Goal: Task Accomplishment & Management: Complete application form

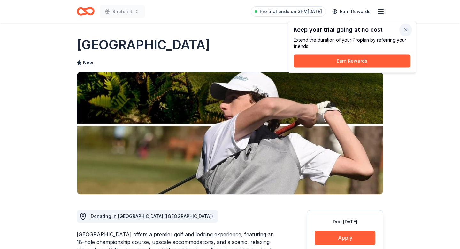
click at [407, 29] on button "button" at bounding box center [406, 30] width 13 height 13
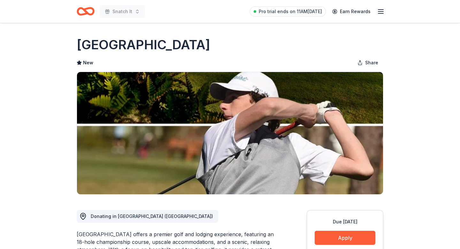
click at [381, 8] on icon "button" at bounding box center [381, 12] width 8 height 8
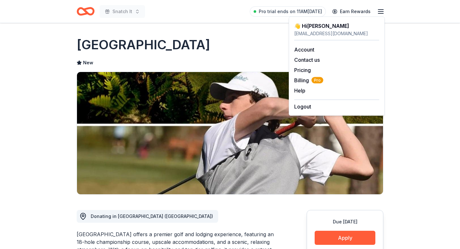
click at [88, 9] on icon "Home" at bounding box center [89, 11] width 10 height 6
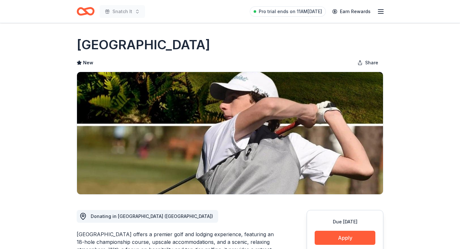
click at [88, 9] on icon "Home" at bounding box center [89, 11] width 10 height 6
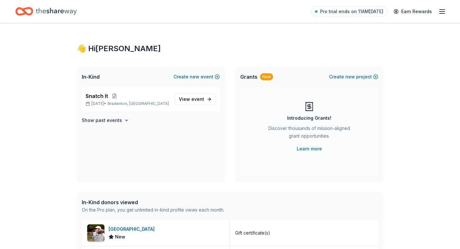
click at [90, 77] on span "In-Kind" at bounding box center [91, 77] width 18 height 8
click at [29, 10] on icon "Home" at bounding box center [24, 11] width 18 height 15
click at [96, 50] on div "👋 Hi [PERSON_NAME]" at bounding box center [230, 48] width 307 height 10
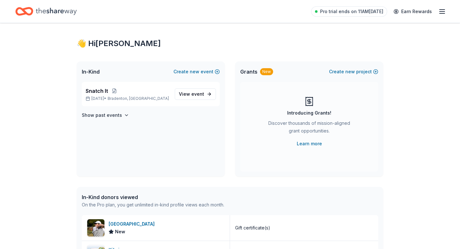
scroll to position [12, 0]
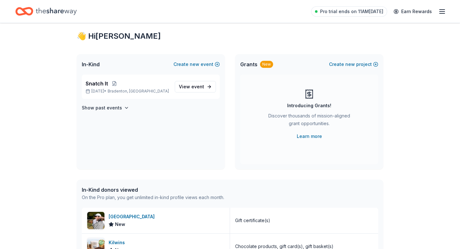
click at [94, 64] on span "In-Kind" at bounding box center [91, 64] width 18 height 8
click at [94, 62] on span "In-Kind" at bounding box center [91, 64] width 18 height 8
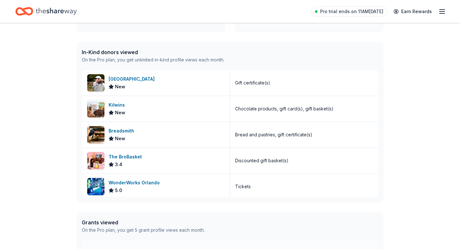
scroll to position [267, 0]
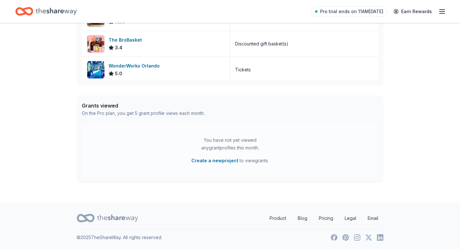
click at [89, 218] on icon at bounding box center [86, 217] width 18 height 15
click at [30, 13] on icon "Home" at bounding box center [24, 11] width 18 height 15
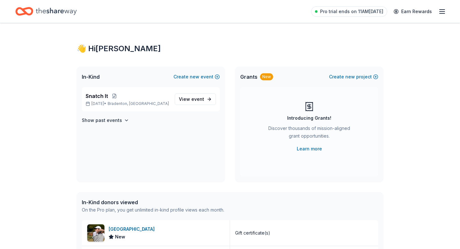
click at [31, 12] on icon "Home" at bounding box center [24, 11] width 18 height 15
click at [187, 98] on span "View event" at bounding box center [191, 99] width 25 height 8
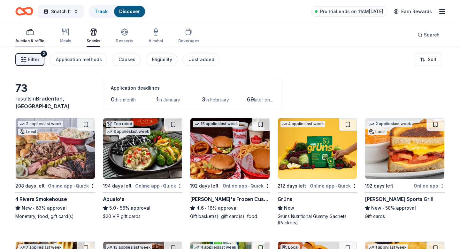
click at [28, 37] on div "Auction & raffle" at bounding box center [29, 35] width 29 height 15
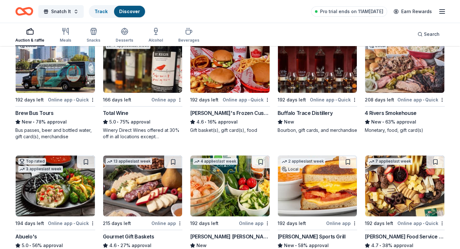
scroll to position [86, 0]
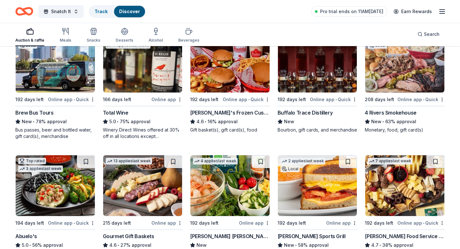
click at [43, 111] on div "Brew Bus Tours" at bounding box center [34, 113] width 38 height 8
click at [45, 110] on div "Brew Bus Tours" at bounding box center [34, 113] width 38 height 8
click at [300, 83] on img at bounding box center [317, 62] width 79 height 61
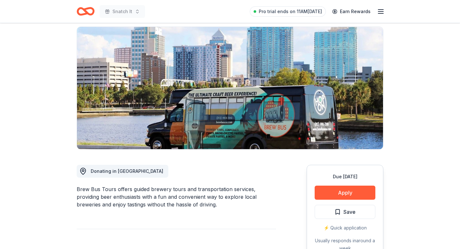
scroll to position [43, 0]
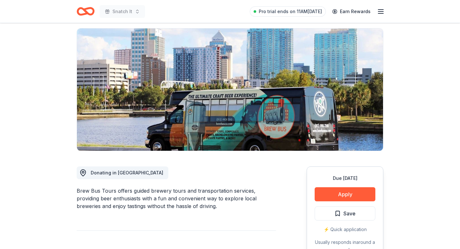
click at [114, 172] on span "Donating in [GEOGRAPHIC_DATA]" at bounding box center [127, 172] width 73 height 5
click at [338, 195] on button "Apply" at bounding box center [345, 194] width 61 height 14
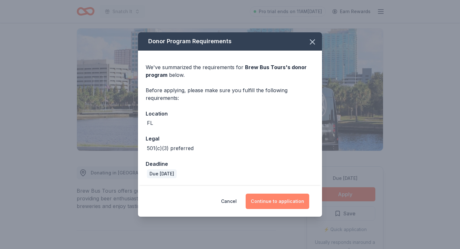
click at [276, 203] on button "Continue to application" at bounding box center [278, 200] width 64 height 15
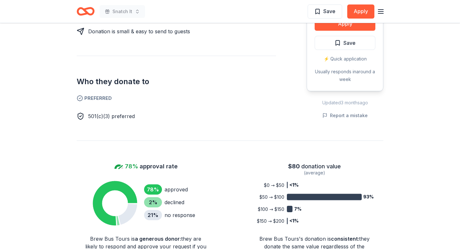
scroll to position [286, 0]
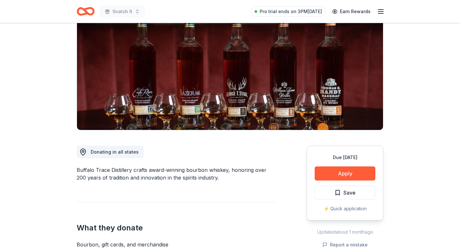
scroll to position [49, 0]
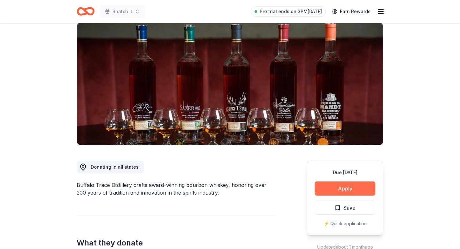
click at [343, 193] on button "Apply" at bounding box center [345, 188] width 61 height 14
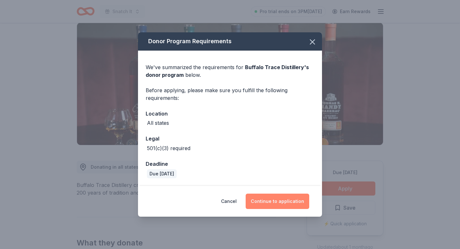
click at [270, 201] on button "Continue to application" at bounding box center [278, 200] width 64 height 15
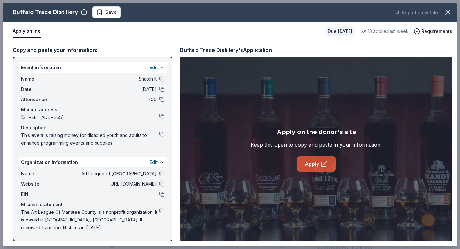
click at [314, 165] on link "Apply" at bounding box center [316, 163] width 39 height 15
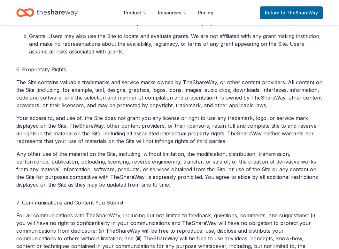
scroll to position [573, 0]
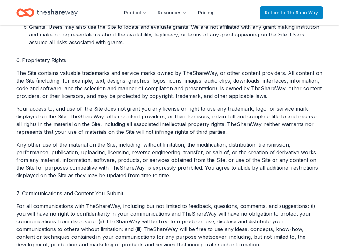
click at [272, 14] on span "Return to TheShareWay" at bounding box center [291, 13] width 53 height 8
click at [283, 13] on span "to TheShareWay" at bounding box center [299, 12] width 37 height 5
click at [28, 7] on icon "Home" at bounding box center [25, 12] width 18 height 15
click at [41, 12] on icon "Home" at bounding box center [57, 12] width 41 height 13
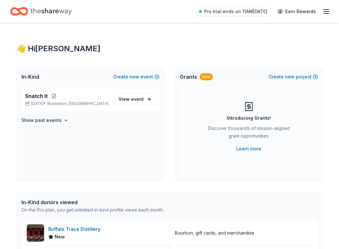
click at [23, 48] on div "👋 Hi Robin" at bounding box center [169, 48] width 307 height 10
click at [33, 76] on span "In-Kind" at bounding box center [30, 77] width 18 height 8
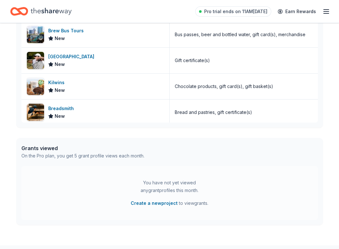
click at [26, 11] on icon "Home" at bounding box center [19, 11] width 18 height 15
click at [41, 11] on icon "Home" at bounding box center [51, 11] width 41 height 13
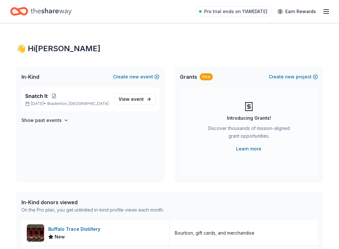
click at [21, 51] on div "👋 Hi Robin" at bounding box center [169, 48] width 307 height 10
click at [31, 76] on span "In-Kind" at bounding box center [30, 77] width 18 height 8
click at [21, 12] on icon "Home" at bounding box center [22, 11] width 10 height 6
click at [21, 13] on icon "Home" at bounding box center [22, 11] width 10 height 6
click at [22, 13] on icon "Home" at bounding box center [22, 11] width 10 height 6
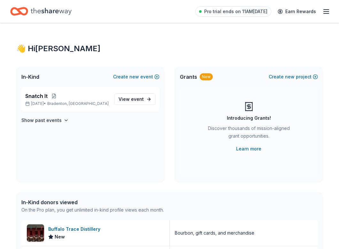
click at [22, 13] on icon "Home" at bounding box center [22, 11] width 10 height 6
click at [35, 50] on div "👋 Hi Robin" at bounding box center [169, 48] width 307 height 10
click at [21, 50] on div "👋 Hi Robin" at bounding box center [169, 48] width 307 height 10
click at [26, 9] on icon "Home" at bounding box center [22, 11] width 10 height 6
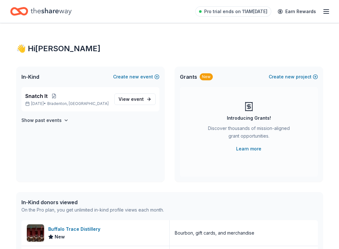
click at [41, 11] on icon "Home" at bounding box center [51, 11] width 41 height 13
click at [22, 12] on icon "Home" at bounding box center [22, 11] width 10 height 6
click at [40, 13] on icon "Home" at bounding box center [51, 11] width 41 height 7
click at [40, 12] on icon "Home" at bounding box center [51, 11] width 41 height 13
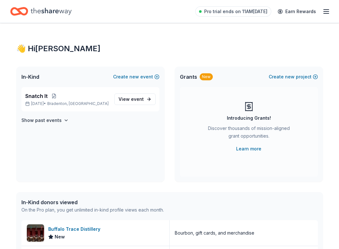
click at [20, 13] on icon "Home" at bounding box center [16, 11] width 10 height 6
click at [25, 45] on div "👋 Hi Robin In-Kind Create new event Snatch It Apr 18, 2026 • Bradenton, FL View…" at bounding box center [169, 246] width 327 height 446
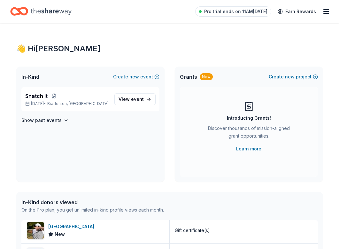
click at [17, 13] on icon "Home" at bounding box center [16, 11] width 10 height 6
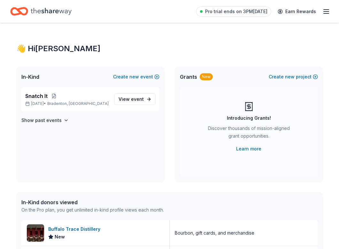
click at [329, 8] on icon "button" at bounding box center [327, 12] width 8 height 8
click at [48, 202] on div "In-Kind donors viewed" at bounding box center [92, 202] width 143 height 8
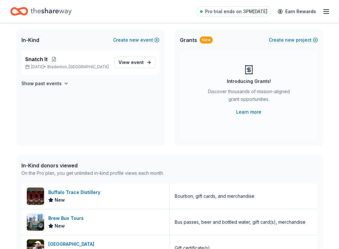
scroll to position [50, 0]
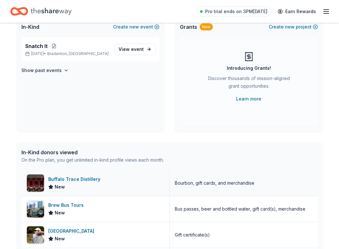
click at [67, 179] on div "Buffalo Trace Distillery" at bounding box center [75, 179] width 55 height 8
click at [26, 10] on icon "Home" at bounding box center [22, 11] width 10 height 6
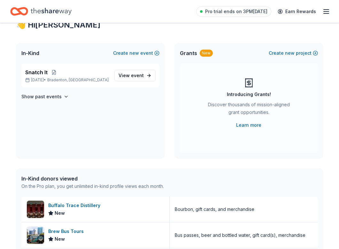
scroll to position [18, 0]
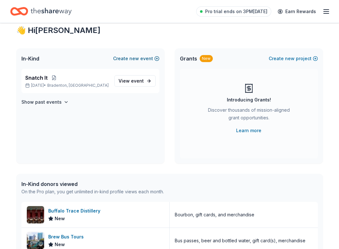
click at [132, 58] on span "new" at bounding box center [135, 59] width 10 height 8
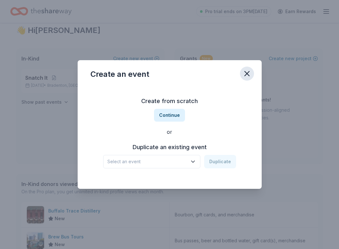
click at [247, 73] on icon "button" at bounding box center [247, 73] width 4 height 4
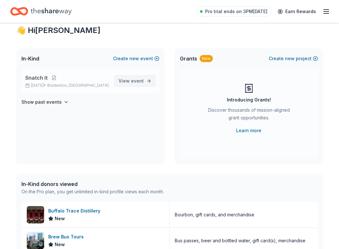
click at [129, 83] on span "View event" at bounding box center [131, 81] width 25 height 8
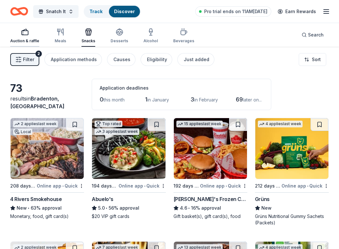
click at [29, 39] on div "Auction & raffle" at bounding box center [24, 40] width 29 height 5
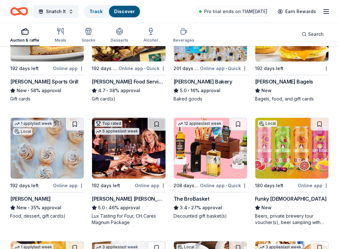
scroll to position [359, 0]
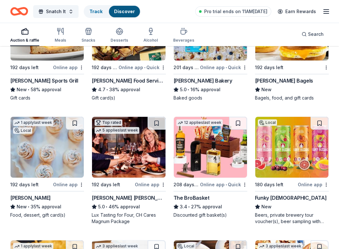
click at [127, 153] on img at bounding box center [128, 147] width 73 height 61
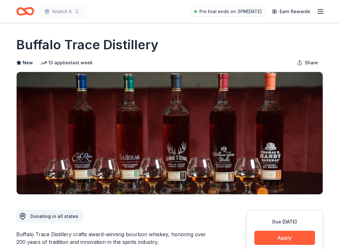
click at [28, 14] on icon "Home" at bounding box center [28, 11] width 10 height 6
click at [29, 11] on icon "Home" at bounding box center [25, 11] width 18 height 15
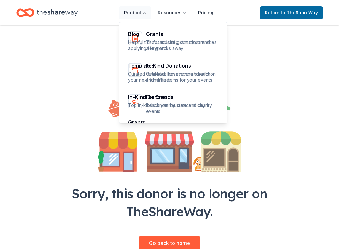
click at [140, 13] on button "Product" at bounding box center [135, 12] width 33 height 13
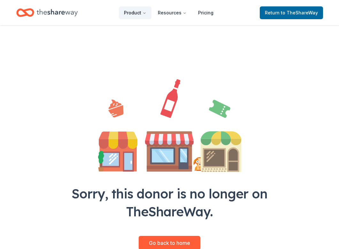
click at [141, 12] on button "Product" at bounding box center [135, 12] width 33 height 13
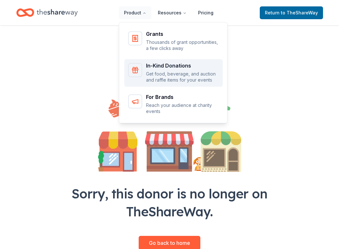
click at [167, 71] on p "Get food, beverage, and auction and raffle items for your events" at bounding box center [182, 77] width 73 height 12
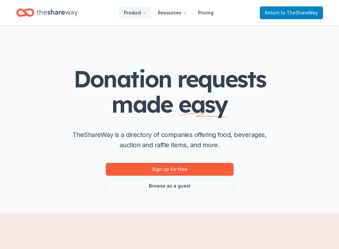
click at [281, 11] on span "Return to TheShareWay" at bounding box center [291, 13] width 53 height 8
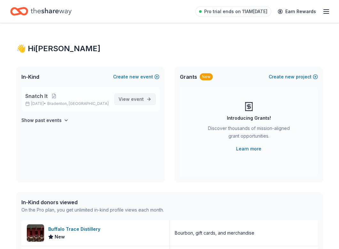
click at [139, 98] on span "event" at bounding box center [137, 98] width 13 height 5
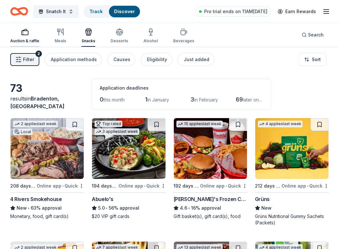
click at [24, 30] on icon "button" at bounding box center [24, 30] width 4 height 2
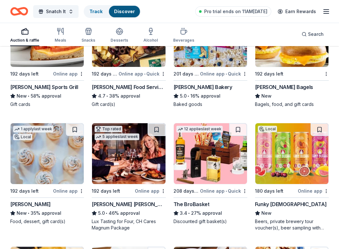
scroll to position [354, 0]
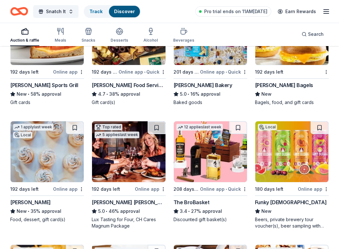
click at [48, 155] on img at bounding box center [47, 151] width 73 height 61
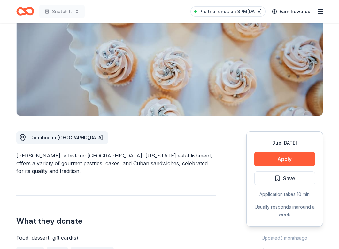
scroll to position [79, 0]
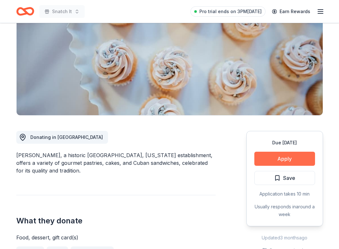
click at [282, 158] on button "Apply" at bounding box center [285, 159] width 61 height 14
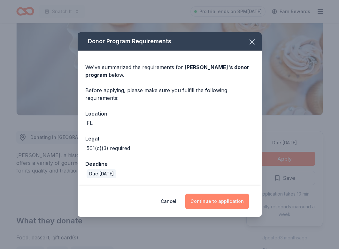
click at [216, 203] on button "Continue to application" at bounding box center [217, 200] width 64 height 15
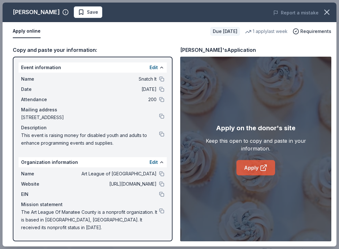
click at [261, 169] on icon at bounding box center [263, 168] width 5 height 5
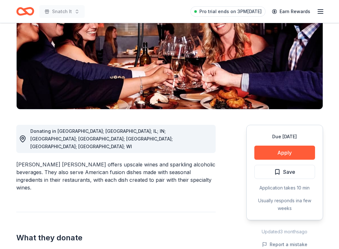
scroll to position [103, 0]
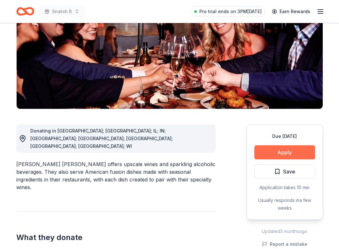
click at [290, 145] on button "Apply" at bounding box center [285, 152] width 61 height 14
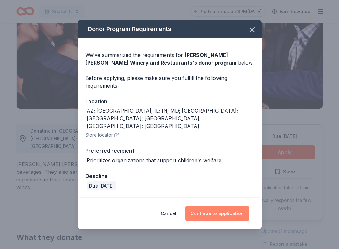
click at [224, 206] on button "Continue to application" at bounding box center [217, 213] width 64 height 15
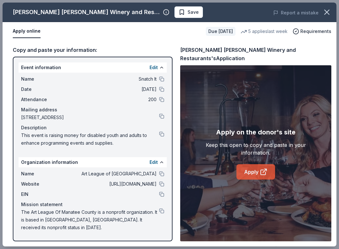
click at [257, 168] on link "Apply" at bounding box center [256, 171] width 39 height 15
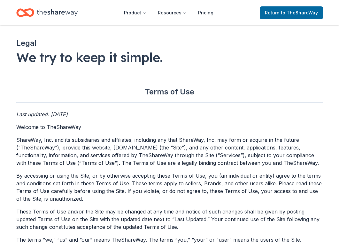
click at [26, 11] on icon "Home" at bounding box center [25, 12] width 18 height 15
click at [278, 14] on span "Return to TheShareWay" at bounding box center [291, 13] width 53 height 8
click at [286, 10] on span "Return to TheShareWay" at bounding box center [291, 13] width 53 height 8
click at [286, 10] on span "to TheShareWay" at bounding box center [299, 12] width 37 height 5
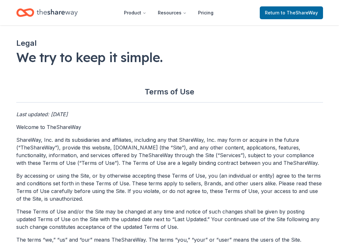
click at [40, 11] on icon "Home" at bounding box center [57, 12] width 41 height 7
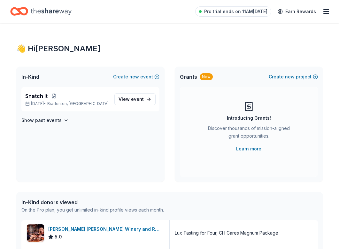
click at [22, 12] on icon "Home" at bounding box center [19, 11] width 18 height 15
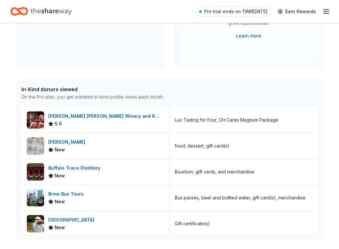
scroll to position [122, 0]
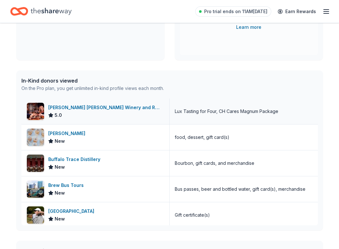
click at [45, 108] on div "Cooper's Hawk Winery and Restaurants 5.0" at bounding box center [95, 111] width 148 height 26
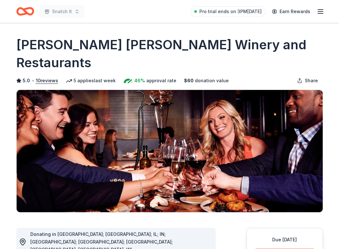
click at [26, 10] on icon "Home" at bounding box center [28, 11] width 10 height 6
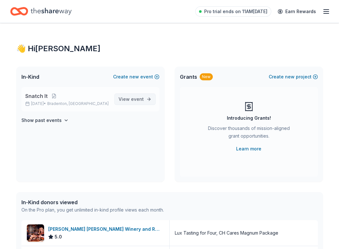
click at [138, 100] on span "event" at bounding box center [137, 98] width 13 height 5
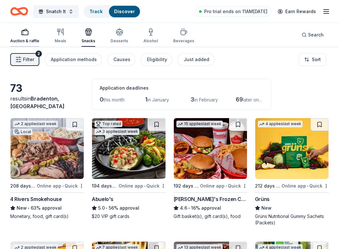
click at [24, 33] on icon "button" at bounding box center [25, 32] width 8 height 8
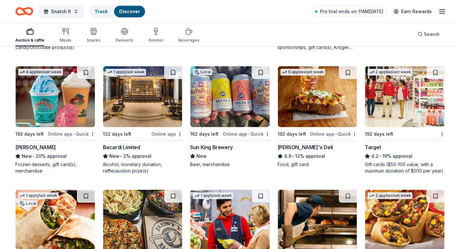
scroll to position [665, 0]
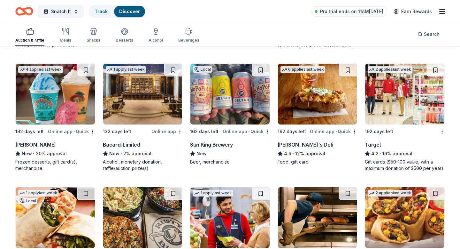
click at [339, 112] on img at bounding box center [404, 94] width 79 height 61
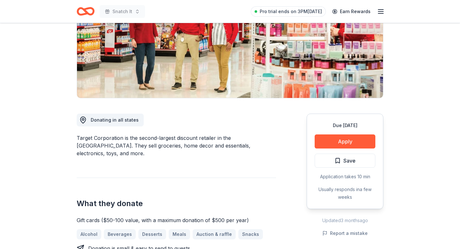
scroll to position [98, 0]
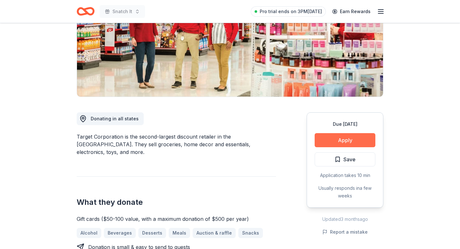
click at [357, 140] on button "Apply" at bounding box center [345, 140] width 61 height 14
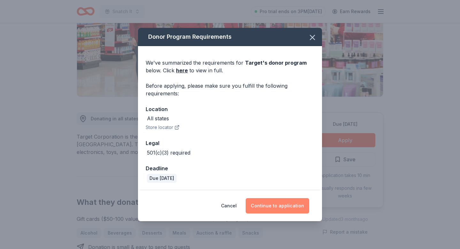
click at [284, 206] on button "Continue to application" at bounding box center [278, 205] width 64 height 15
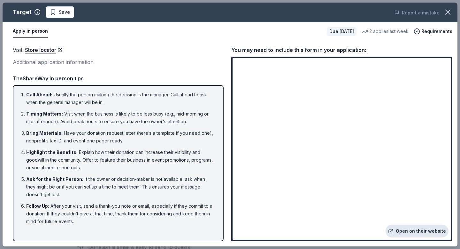
click at [407, 230] on link "Open on their website" at bounding box center [417, 230] width 63 height 13
click at [291, 18] on div "Report a mistake" at bounding box center [369, 13] width 177 height 18
click at [448, 12] on icon "button" at bounding box center [448, 12] width 4 height 4
